Goal: Task Accomplishment & Management: Use online tool/utility

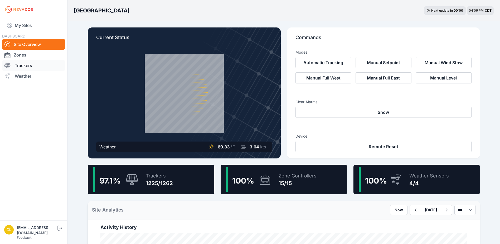
click at [33, 64] on link "Trackers" at bounding box center [33, 65] width 63 height 11
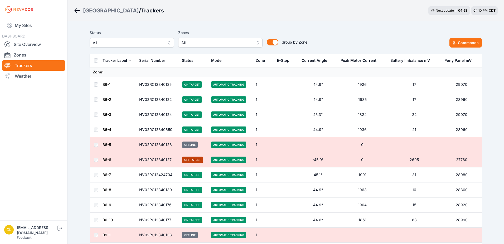
click at [222, 43] on span "All" at bounding box center [216, 43] width 71 height 6
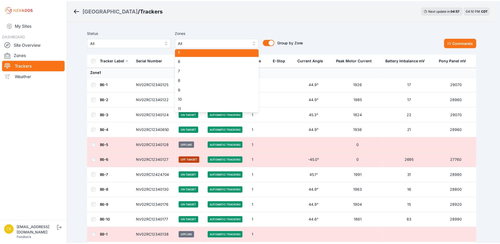
scroll to position [53, 0]
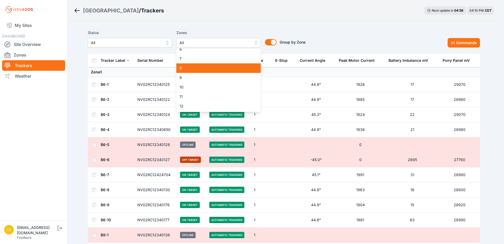
click at [211, 65] on div "8" at bounding box center [218, 67] width 84 height 9
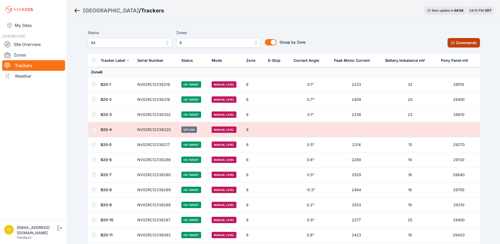
click at [473, 41] on button "Commands" at bounding box center [463, 42] width 32 height 9
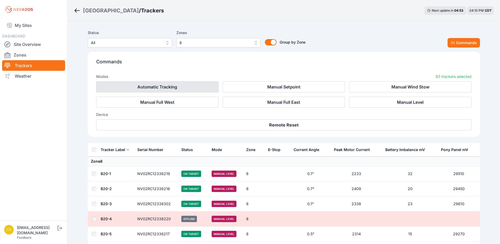
click at [178, 86] on button "Automatic Tracking" at bounding box center [157, 86] width 122 height 11
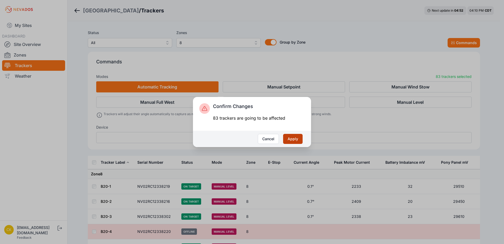
click at [297, 140] on button "Apply" at bounding box center [293, 139] width 20 height 10
